Goal: Transaction & Acquisition: Book appointment/travel/reservation

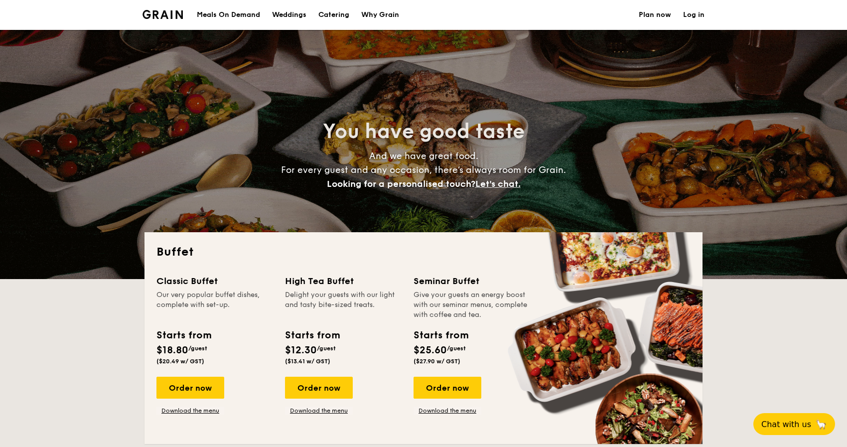
select select
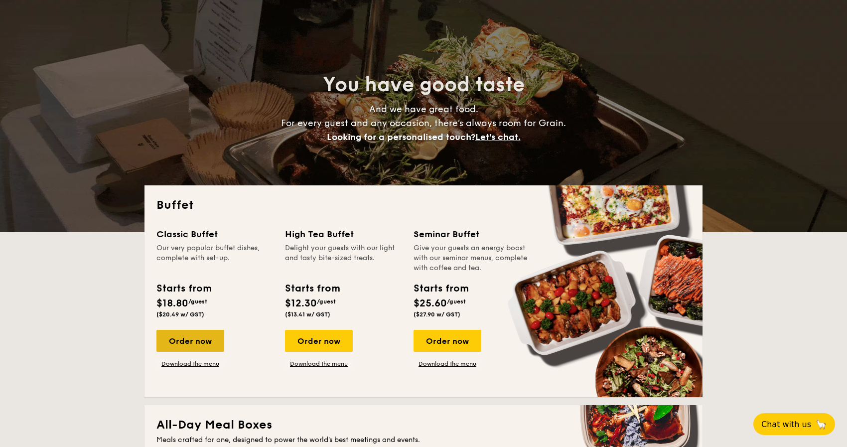
scroll to position [49, 0]
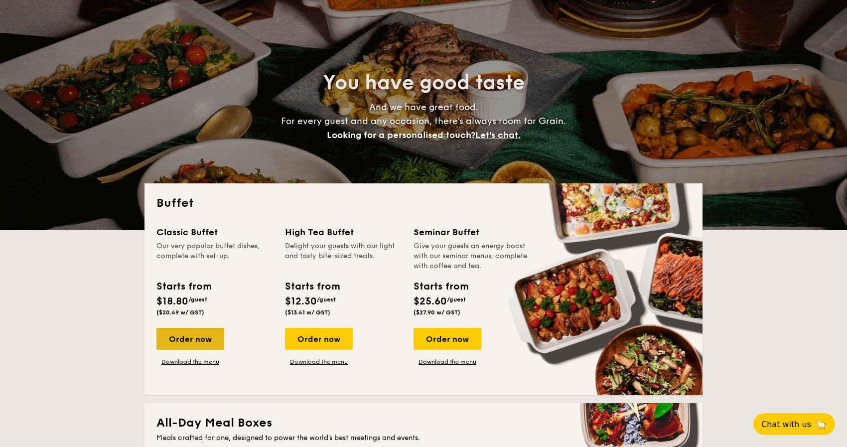
click at [174, 340] on div "Order now" at bounding box center [190, 339] width 68 height 22
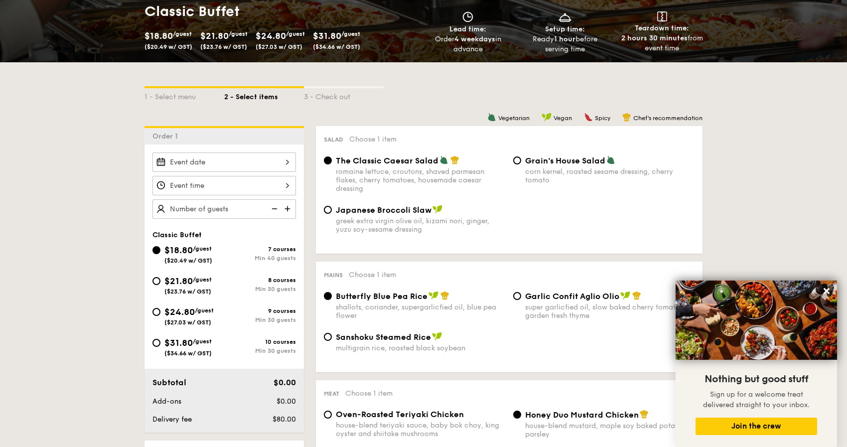
scroll to position [175, 0]
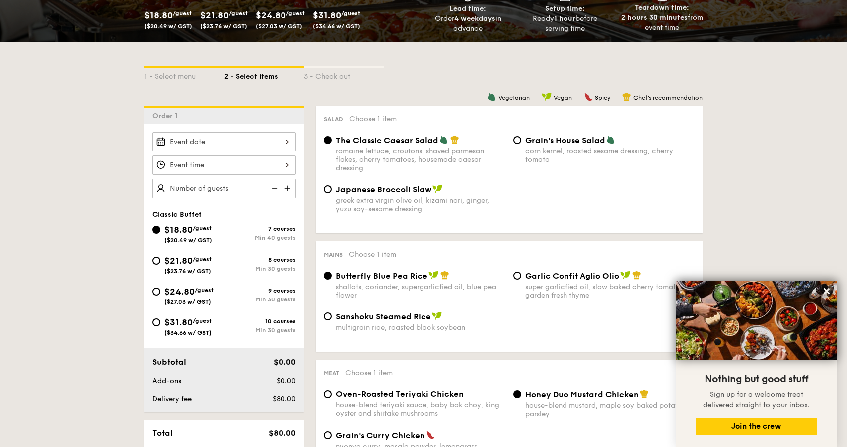
click at [195, 237] on span "($20.49 w/ GST)" at bounding box center [188, 240] width 48 height 7
click at [160, 234] on input "$18.80 /guest ($20.49 w/ GST) 7 courses Min 40 guests" at bounding box center [157, 230] width 8 height 8
type input "70 guests"
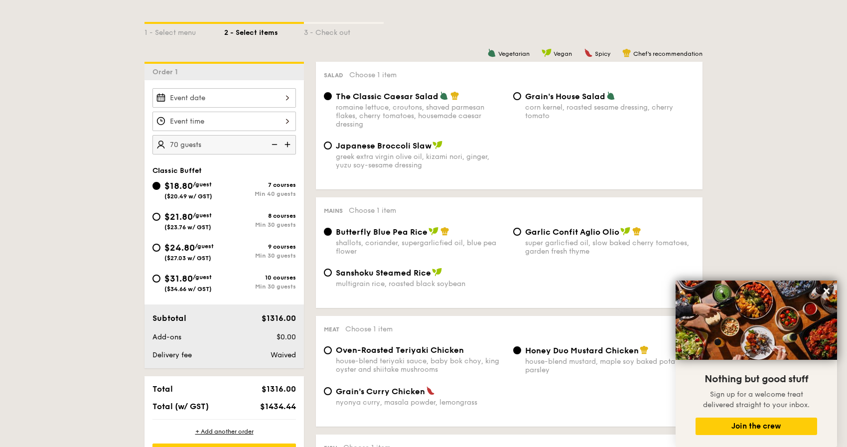
scroll to position [220, 0]
click at [220, 113] on div at bounding box center [225, 120] width 144 height 19
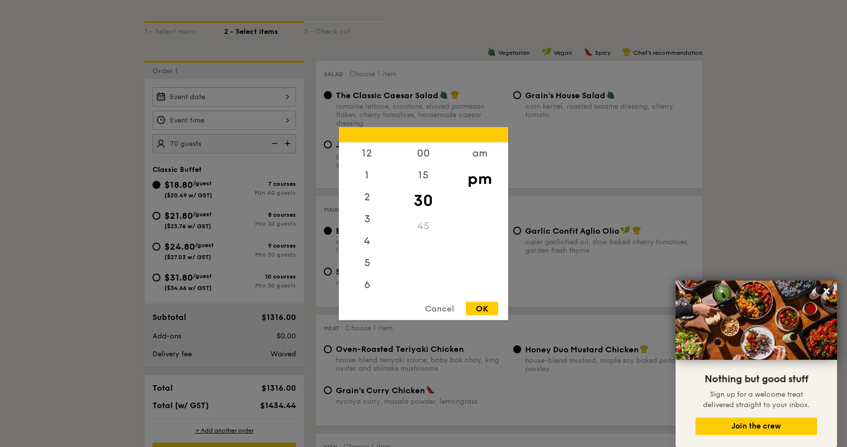
scroll to position [44, 0]
click at [370, 221] on div "5" at bounding box center [367, 222] width 56 height 29
click at [476, 305] on div "OK" at bounding box center [482, 308] width 32 height 13
type input "5:30PM"
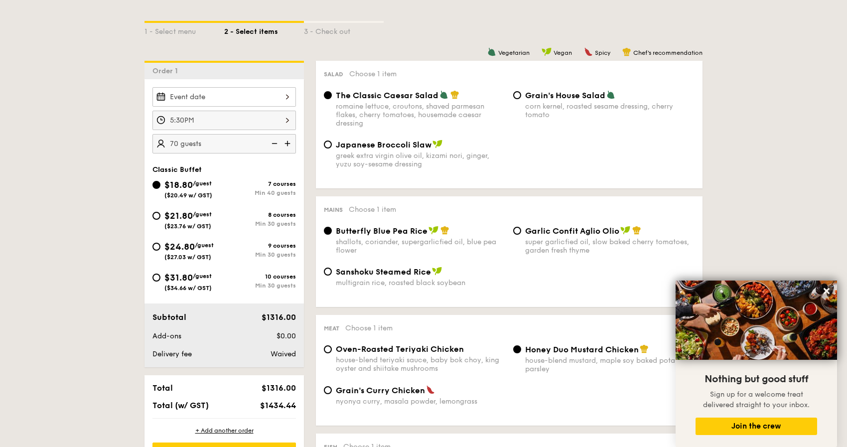
click at [191, 96] on div at bounding box center [225, 96] width 144 height 19
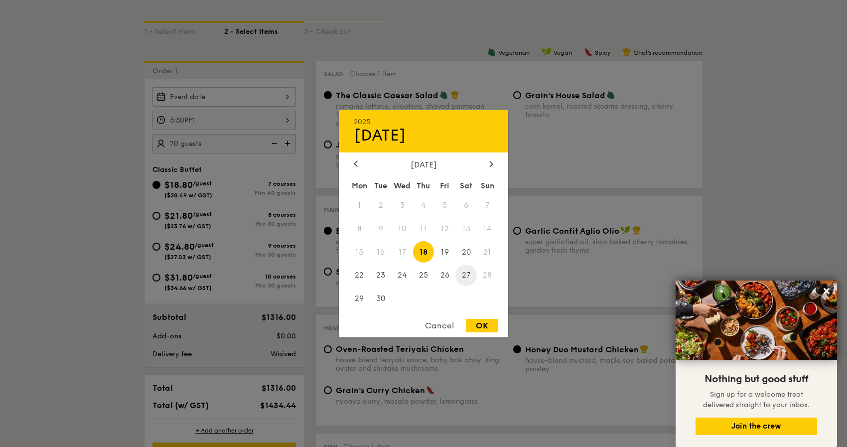
click at [462, 273] on span "27" at bounding box center [466, 275] width 21 height 21
click at [488, 324] on div "OK" at bounding box center [482, 325] width 32 height 13
type input "[DATE]"
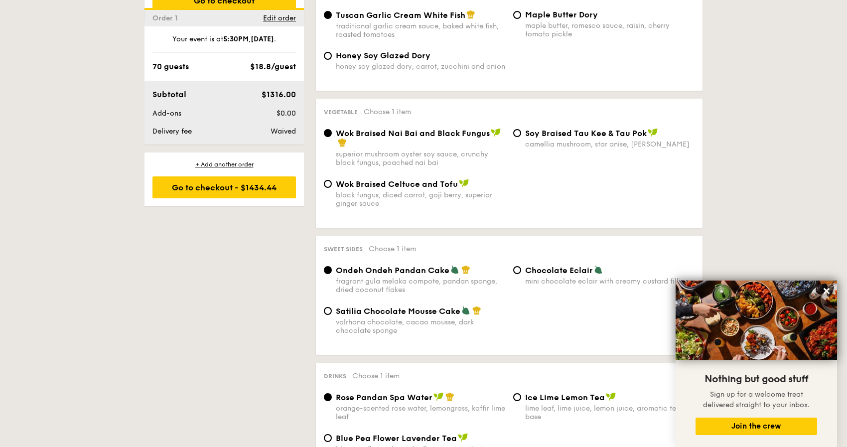
scroll to position [803, 0]
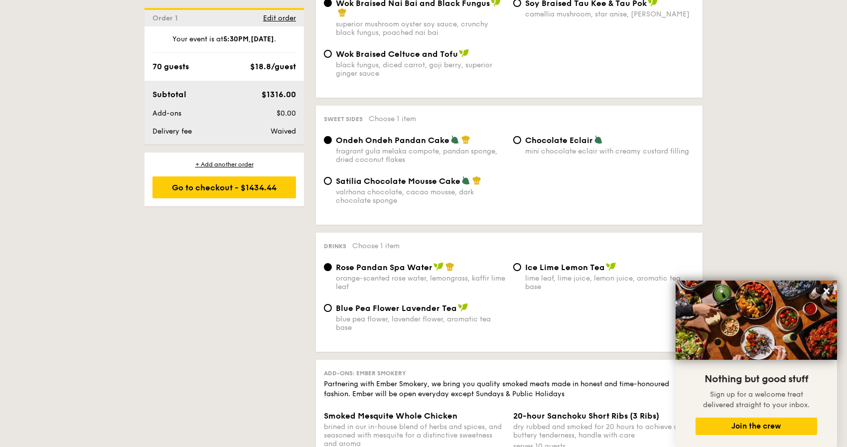
click at [536, 149] on div "mini chocolate eclair with creamy custard filling" at bounding box center [609, 151] width 169 height 8
click at [521, 144] on input "Chocolate Eclair mini chocolate eclair with creamy custard filling" at bounding box center [517, 140] width 8 height 8
radio input "true"
click at [525, 268] on span "Ice Lime Lemon Tea" at bounding box center [565, 267] width 80 height 9
click at [521, 268] on input "Ice Lime Lemon Tea lime leaf, lime juice, lemon juice, aromatic tea base" at bounding box center [517, 267] width 8 height 8
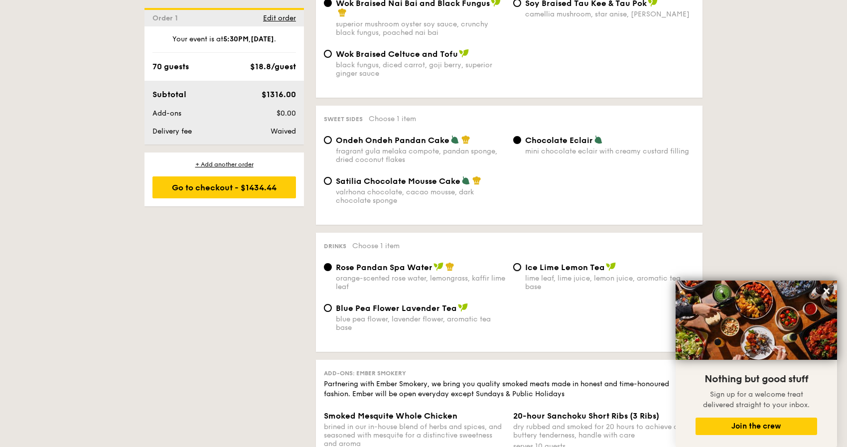
radio input "true"
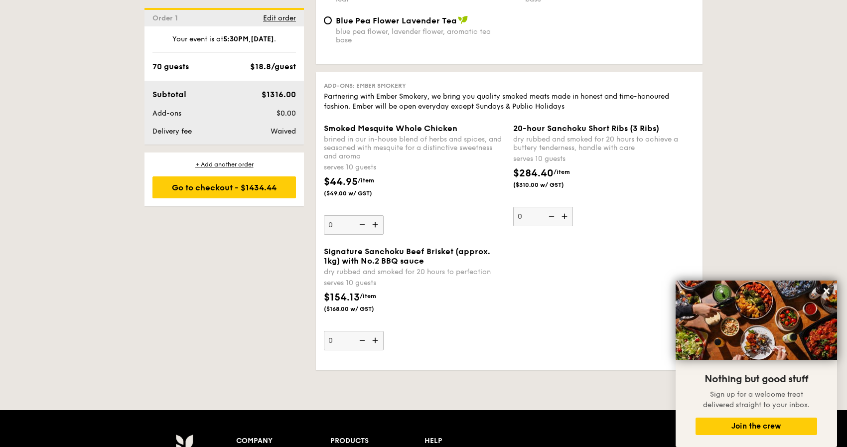
scroll to position [1099, 0]
